Goal: Navigation & Orientation: Find specific page/section

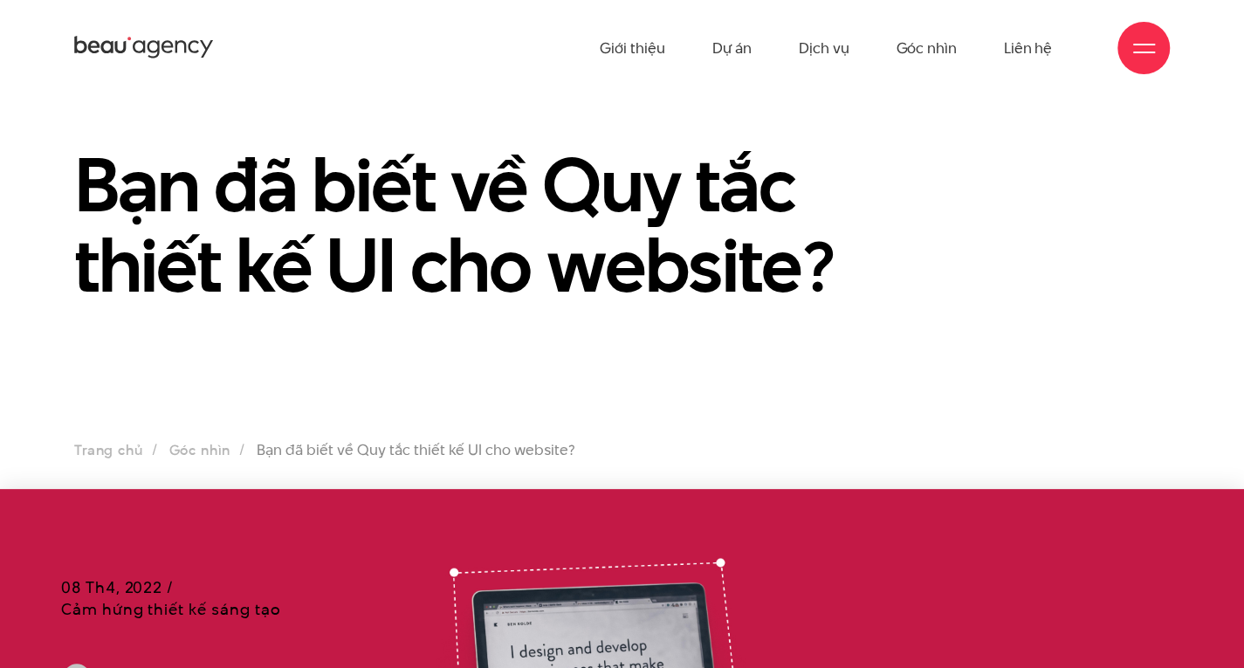
click at [191, 60] on icon at bounding box center [144, 47] width 140 height 27
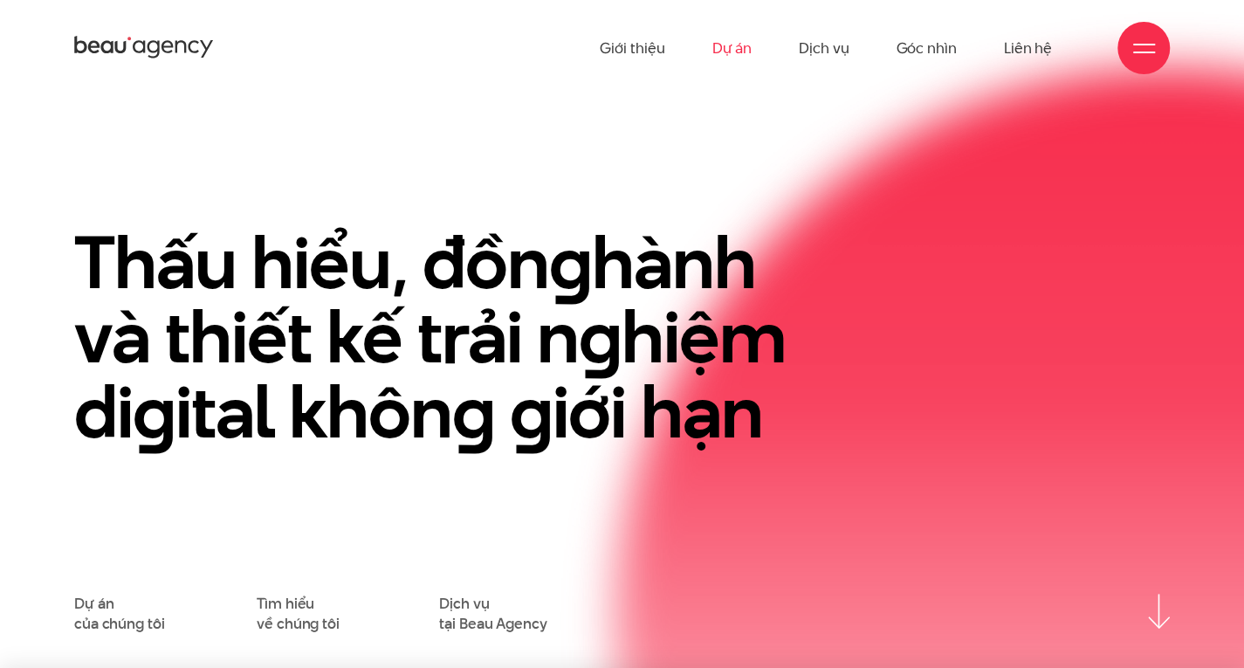
click at [731, 49] on link "Dự án" at bounding box center [731, 48] width 40 height 96
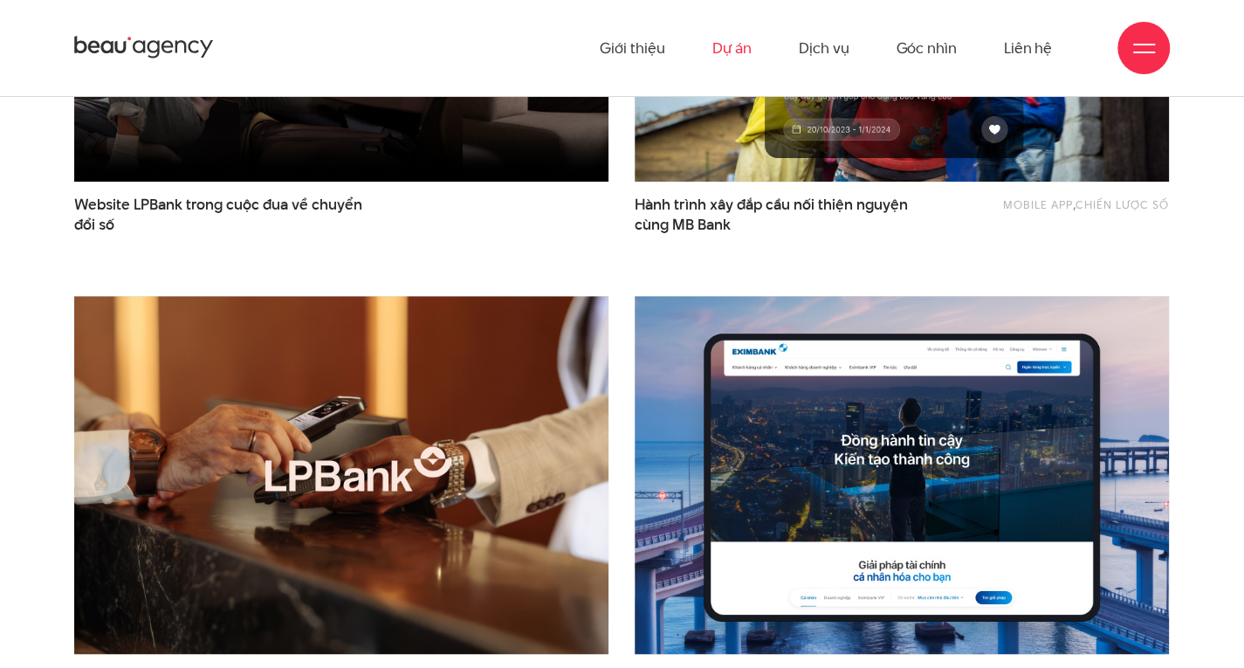
scroll to position [147, 0]
